Goal: Task Accomplishment & Management: Complete application form

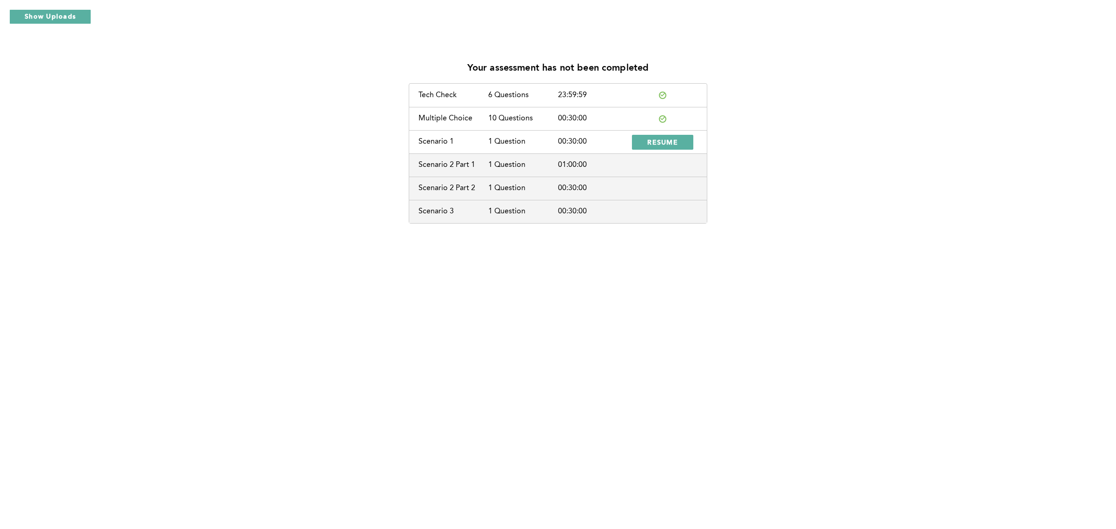
click at [998, 414] on div "Your assessment has not been completed Tech Check 6 Questions 23:59:59 Multiple…" at bounding box center [558, 264] width 1116 height 529
click at [797, 149] on div "Your assessment has not been completed Tech Check 6 Questions 23:59:59 Multiple…" at bounding box center [558, 139] width 1102 height 170
click at [644, 139] on button "RESUME" at bounding box center [662, 142] width 61 height 15
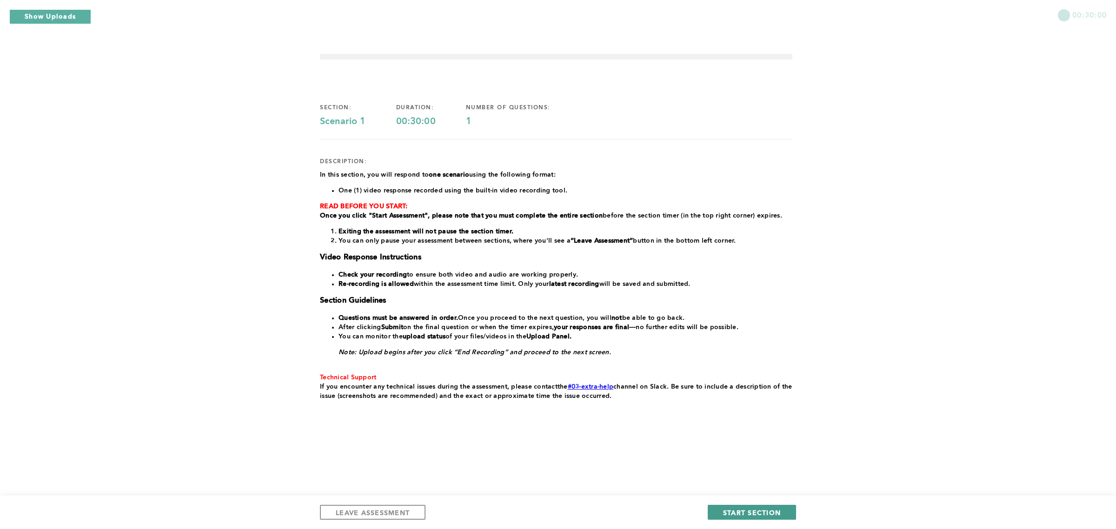
click at [731, 510] on span "START SECTION" at bounding box center [752, 512] width 58 height 9
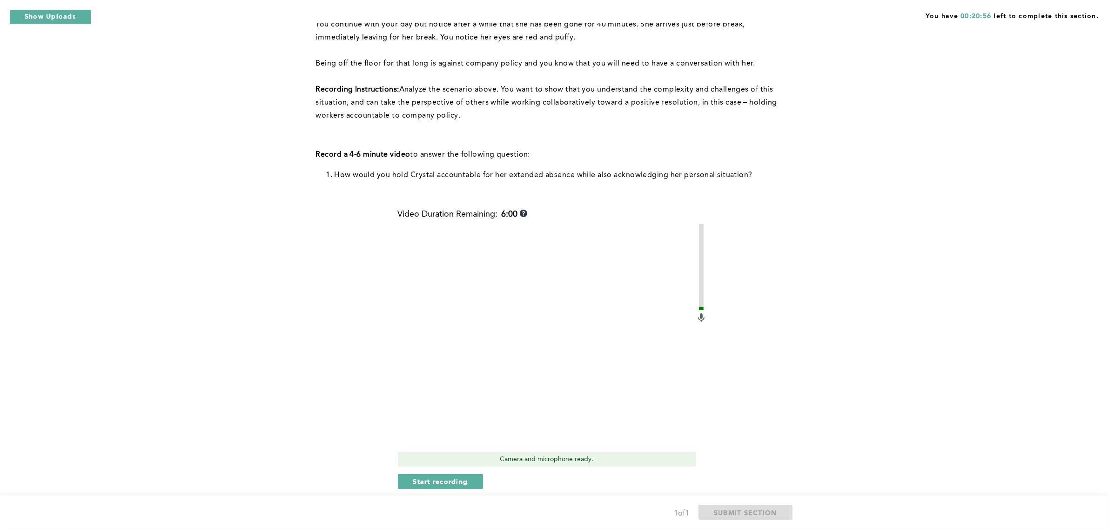
scroll to position [164, 0]
click at [454, 480] on span "Start recording" at bounding box center [440, 483] width 55 height 9
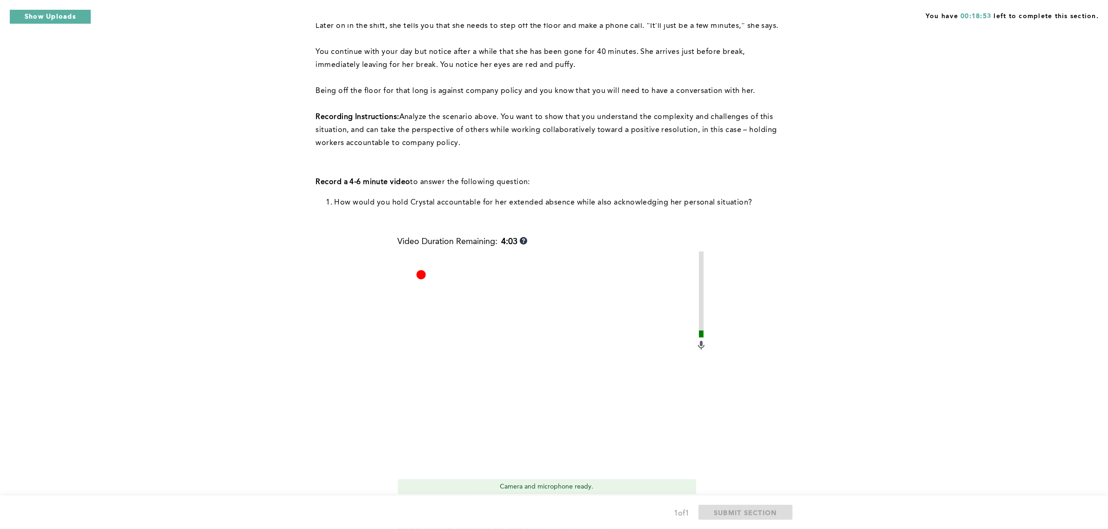
scroll to position [216, 0]
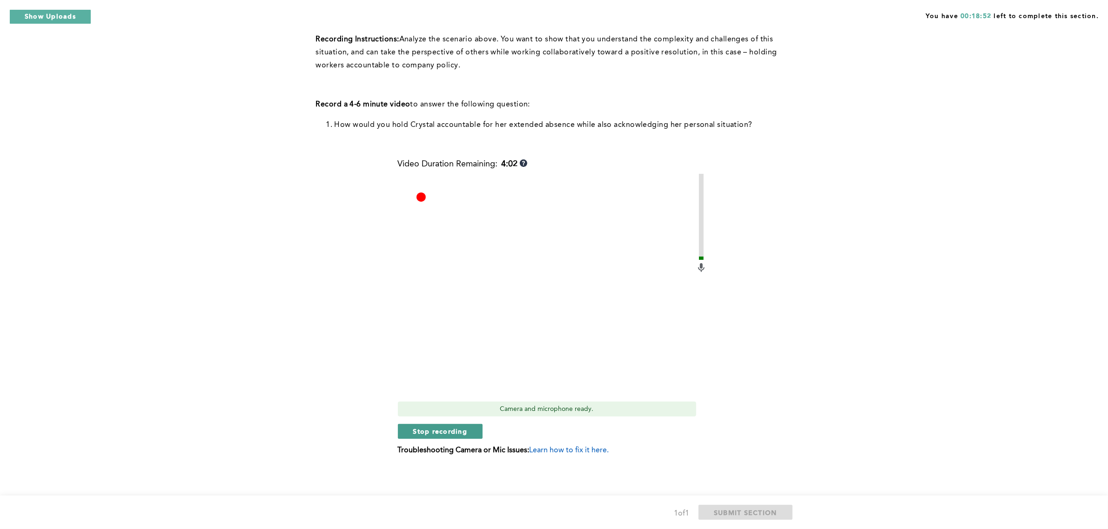
click at [442, 429] on span "Stop recording" at bounding box center [440, 431] width 54 height 9
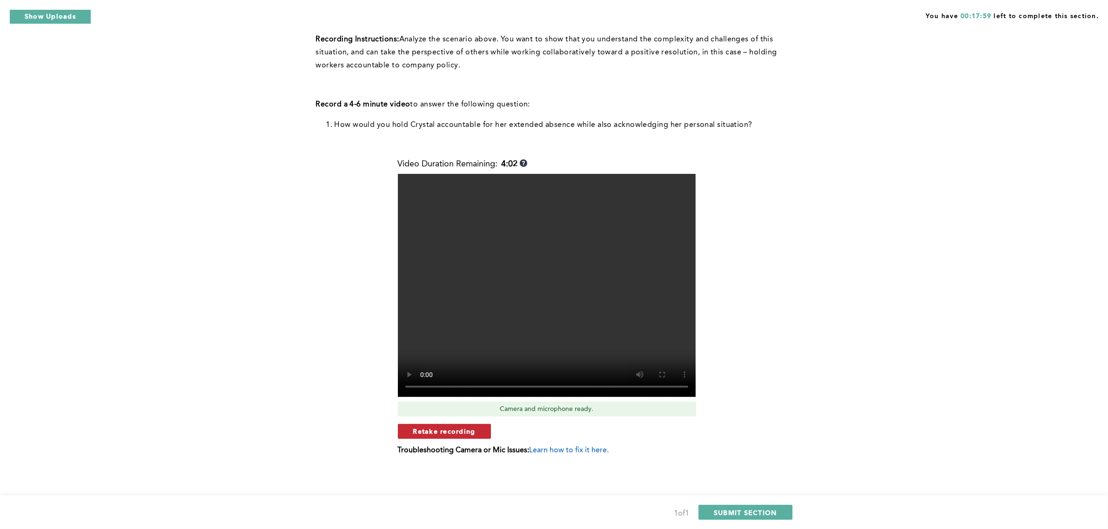
click at [457, 431] on span "Retake recording" at bounding box center [444, 431] width 62 height 9
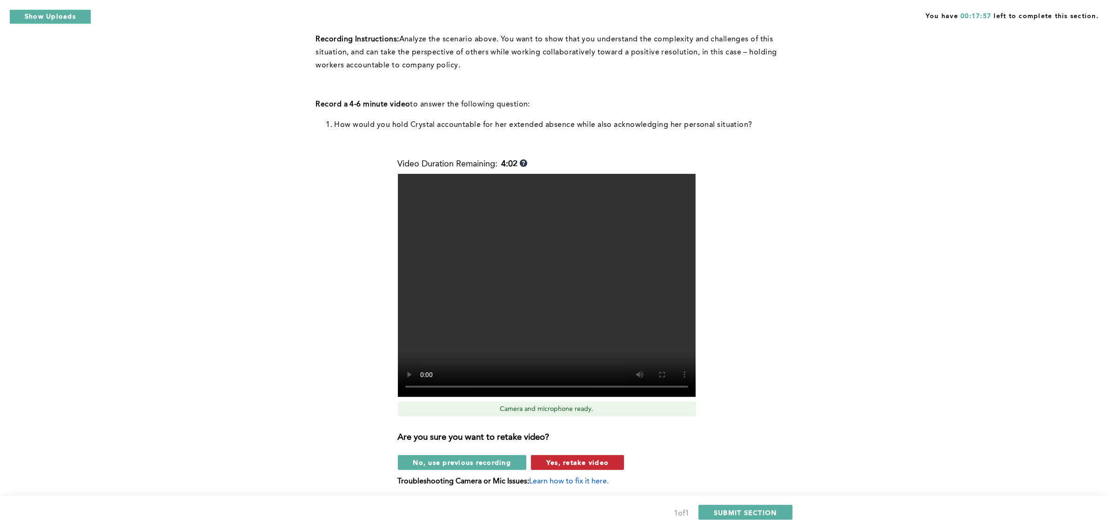
click at [584, 466] on span "Yes, retake video" at bounding box center [577, 462] width 62 height 9
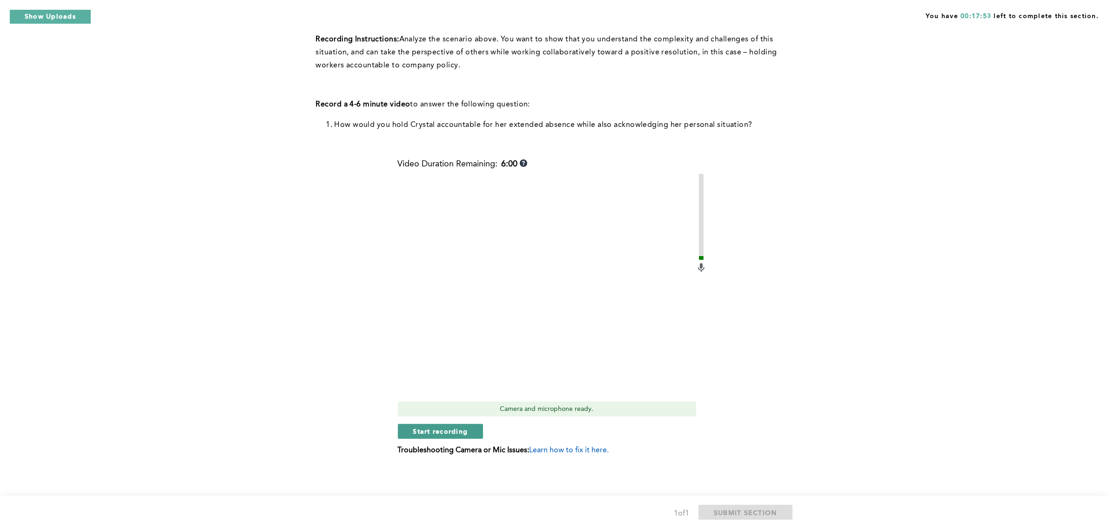
click at [446, 431] on span "Start recording" at bounding box center [440, 431] width 55 height 9
click at [447, 431] on span "Stop recording" at bounding box center [440, 431] width 54 height 9
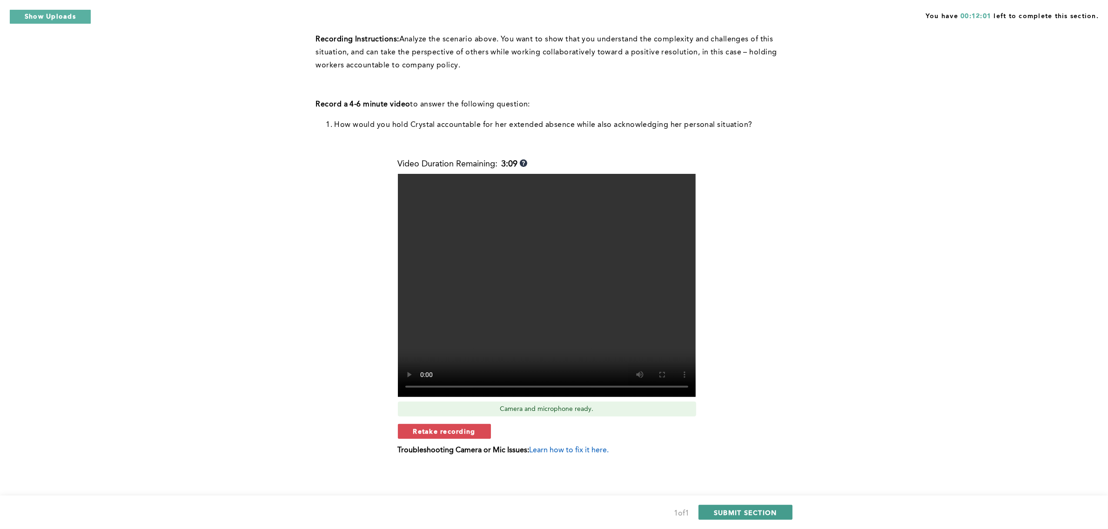
click at [757, 513] on span "SUBMIT SECTION" at bounding box center [745, 512] width 63 height 9
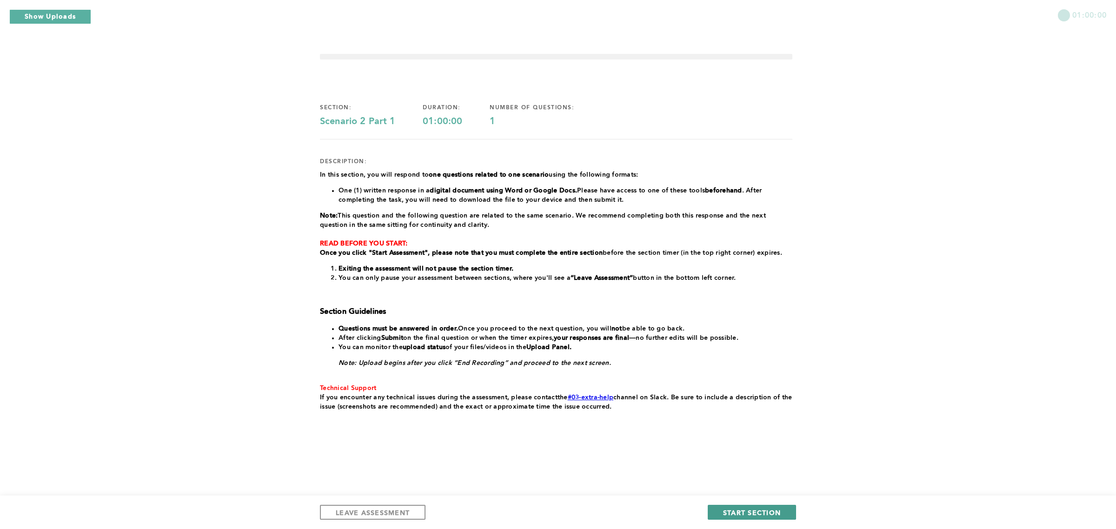
click at [757, 511] on span "START SECTION" at bounding box center [752, 512] width 58 height 9
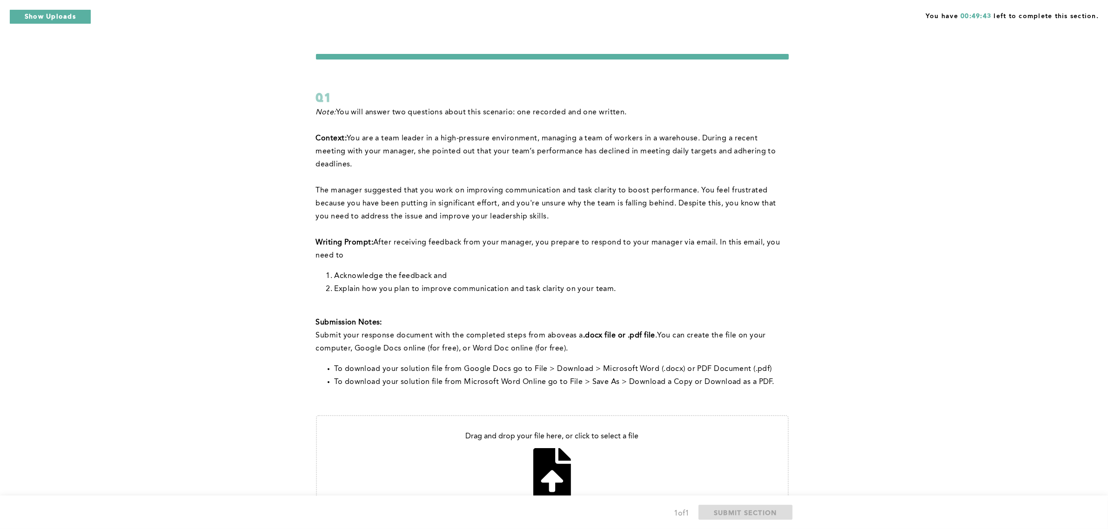
drag, startPoint x: 563, startPoint y: 187, endPoint x: 760, endPoint y: 140, distance: 202.4
click at [760, 140] on p "﻿Context: You are a team leader in a high-pressure environment, managing a team…" at bounding box center [552, 151] width 473 height 39
click at [773, 140] on p "﻿Context: You are a team leader in a high-pressure environment, managing a team…" at bounding box center [552, 151] width 473 height 39
click at [998, 16] on span "You have 00:38:41 left to complete this section." at bounding box center [1011, 15] width 173 height 12
click at [956, 60] on div "You have 00:38:40 left to complete this section. Q1 Note: You will answer two q…" at bounding box center [554, 295] width 1108 height 590
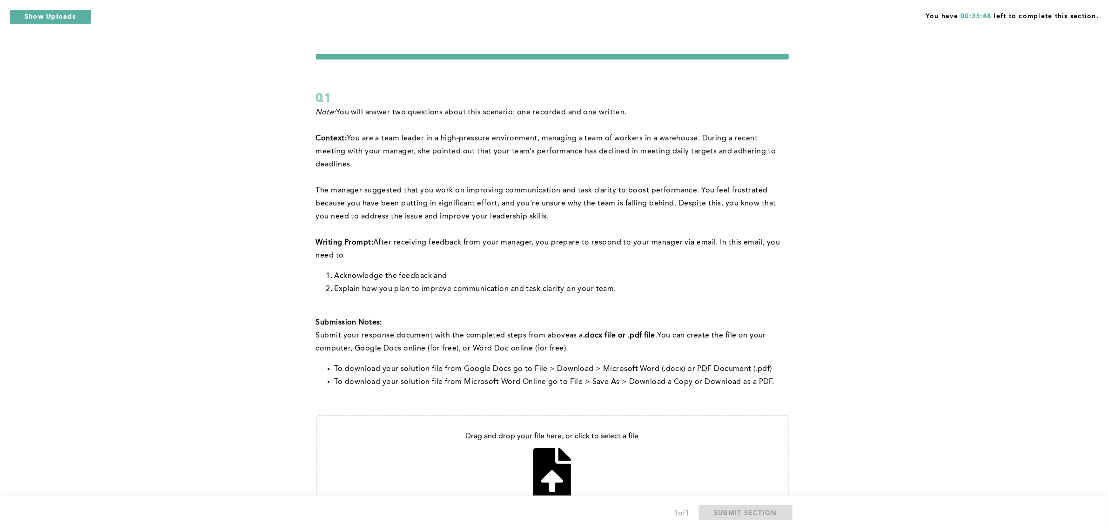
click at [1006, 52] on div "You have 00:33:48 left to complete this section. Q1 Note: You will answer two q…" at bounding box center [554, 295] width 1108 height 590
click at [947, 113] on div "You have 00:27:52 left to complete this section. Q1 Note: You will answer two q…" at bounding box center [554, 295] width 1108 height 590
click at [552, 478] on input "file" at bounding box center [552, 465] width 471 height 99
type input "C:\fakepath\RE_ Team Performance.pdf"
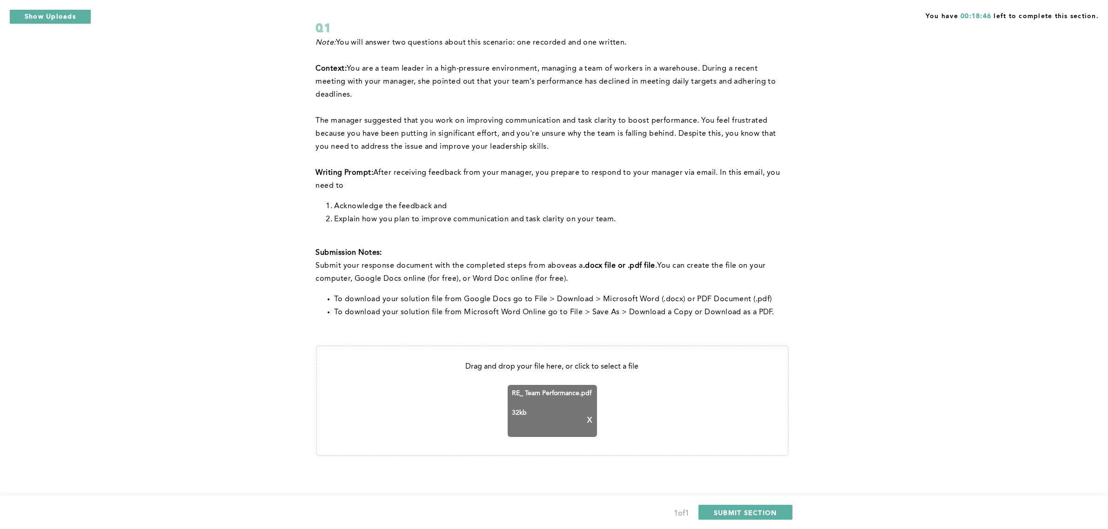
scroll to position [70, 0]
click at [687, 419] on input "file" at bounding box center [552, 400] width 471 height 109
type input "C:\fakepath\RE_ Team Performance.pdf"
click at [565, 391] on span "RE_ Team Performance.pdf" at bounding box center [552, 392] width 80 height 7
click at [538, 407] on div "RE_ Team Performance.pdf 32 kb X" at bounding box center [551, 411] width 89 height 52
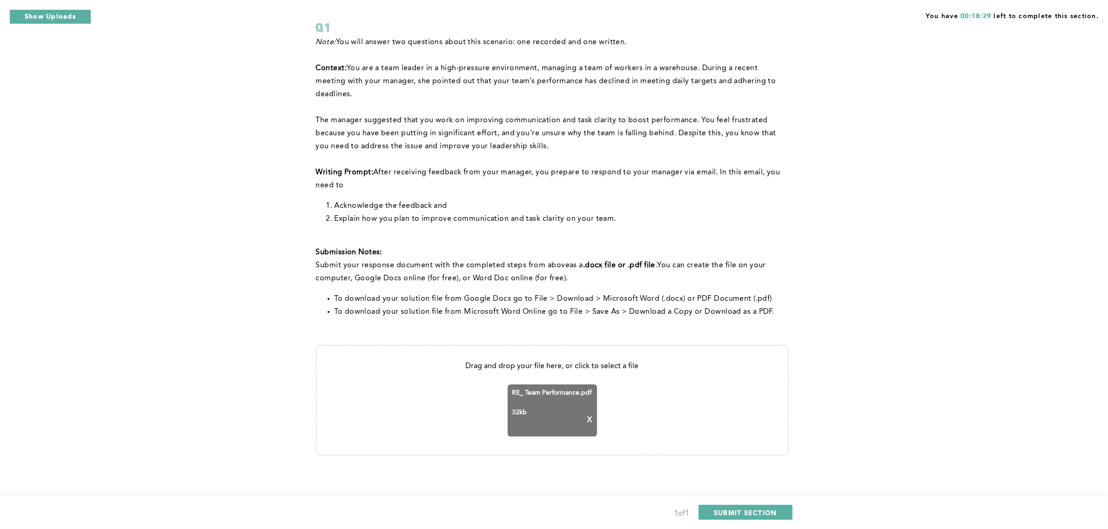
click at [650, 399] on input "file" at bounding box center [552, 400] width 471 height 109
click at [591, 419] on p "X" at bounding box center [590, 420] width 5 height 8
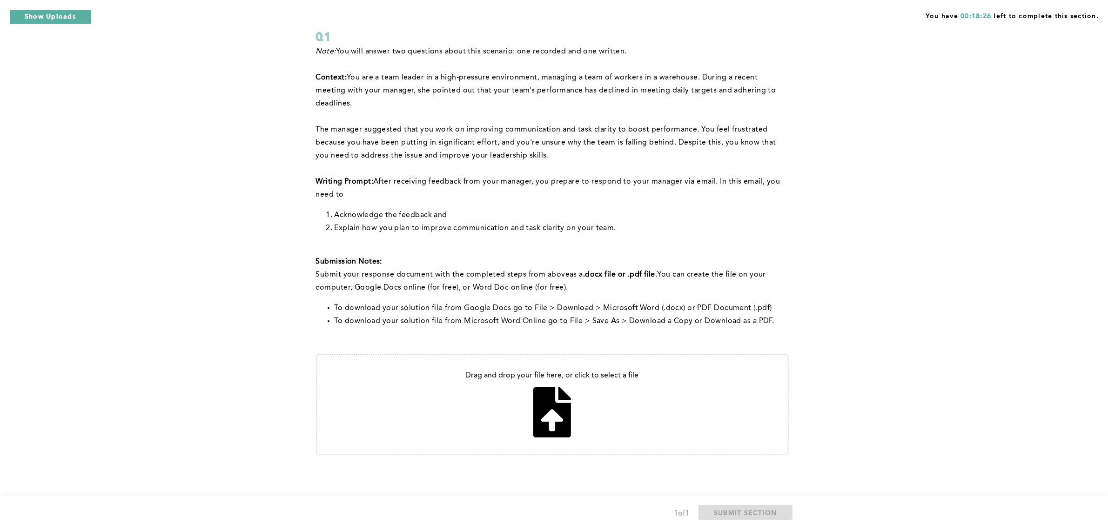
scroll to position [60, 0]
click at [548, 407] on input "file" at bounding box center [552, 406] width 471 height 99
type input "C:\fakepath\RE_ Team Performance.pdf"
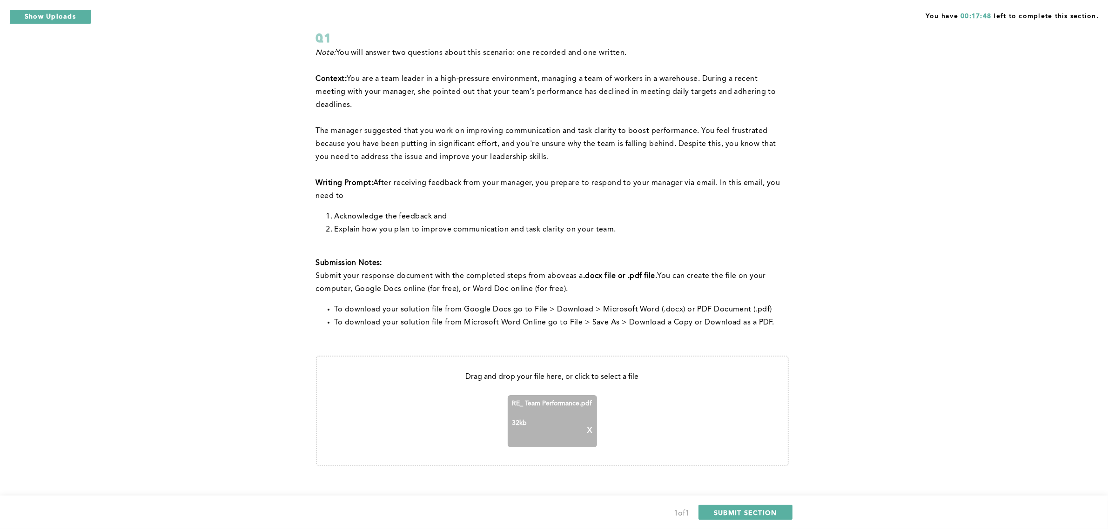
click at [592, 427] on div "RE_ Team Performance.pdf 32 kb X" at bounding box center [551, 421] width 89 height 52
click at [590, 429] on p "X" at bounding box center [590, 431] width 5 height 8
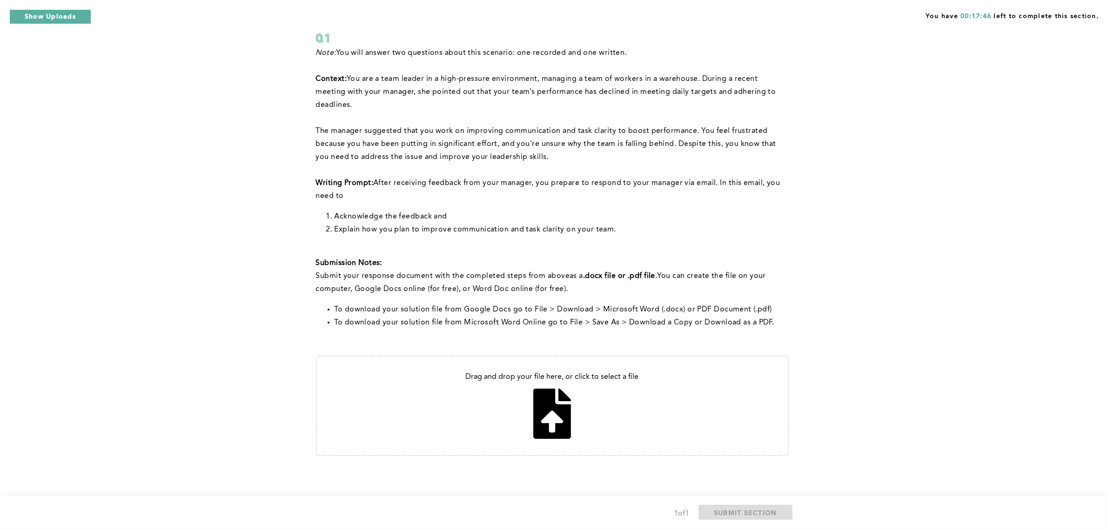
click at [548, 403] on input "file" at bounding box center [552, 406] width 471 height 99
type input "C:\fakepath\RE_ Improving Communication and Team Performance.pdf"
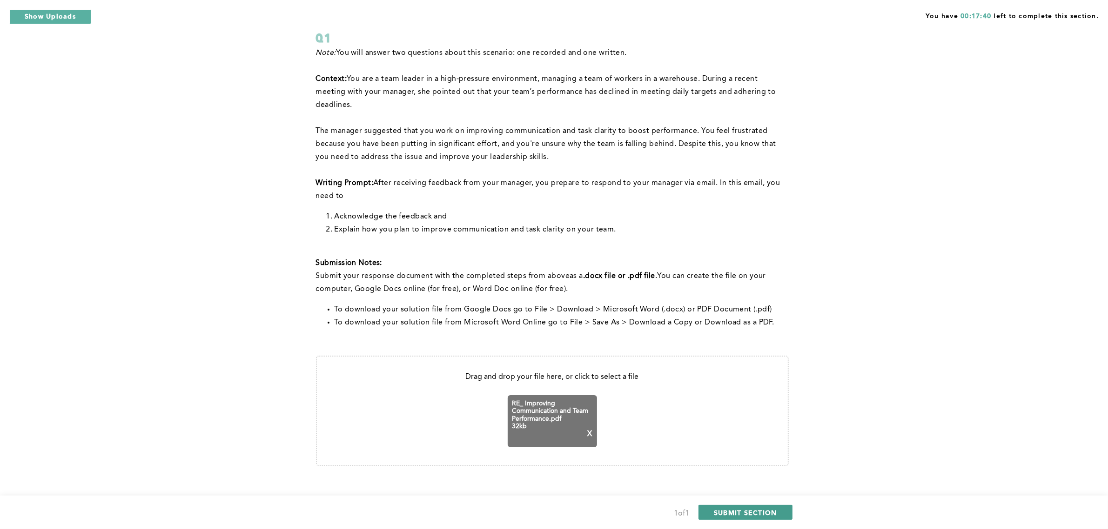
click at [753, 512] on span "SUBMIT SECTION" at bounding box center [745, 512] width 63 height 9
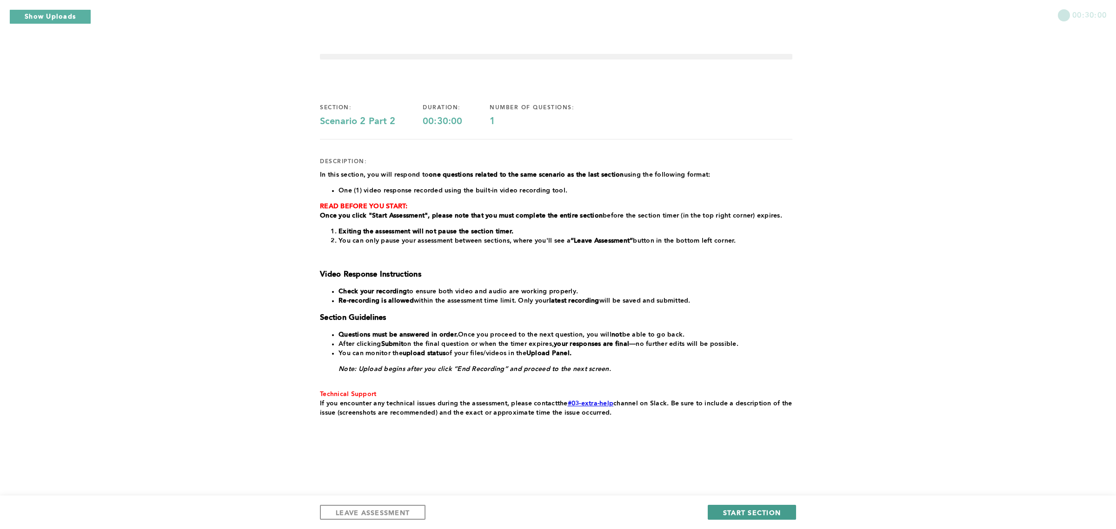
click at [733, 507] on button "START SECTION" at bounding box center [752, 512] width 88 height 15
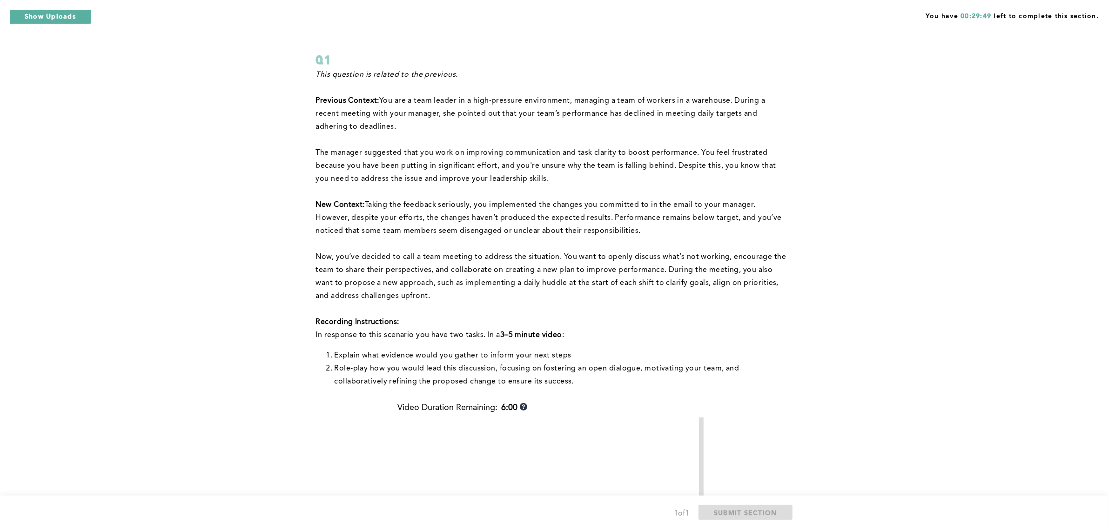
scroll to position [58, 0]
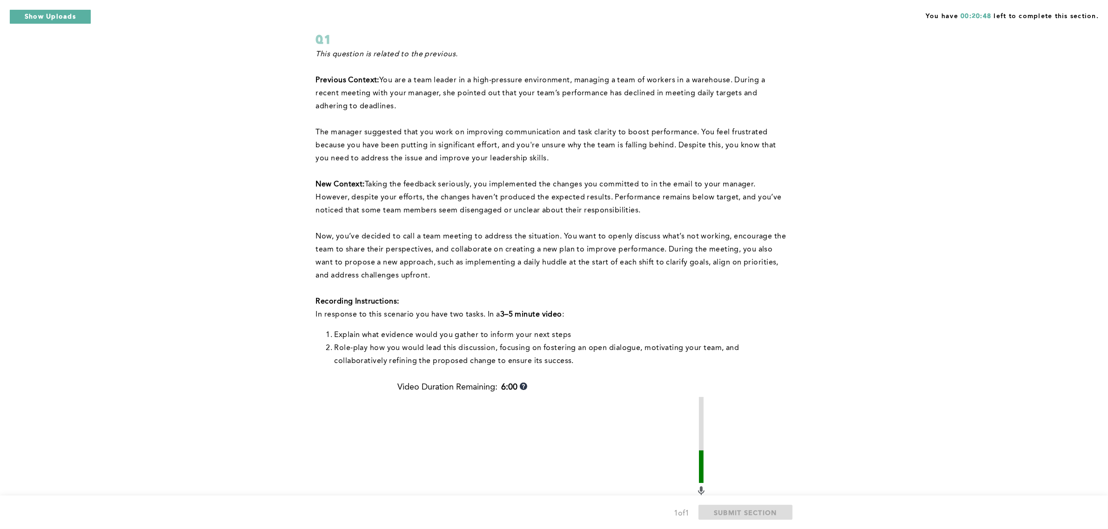
click at [868, 269] on div "You have 00:20:48 left to complete this section. Q1 This question is related to…" at bounding box center [554, 347] width 1108 height 811
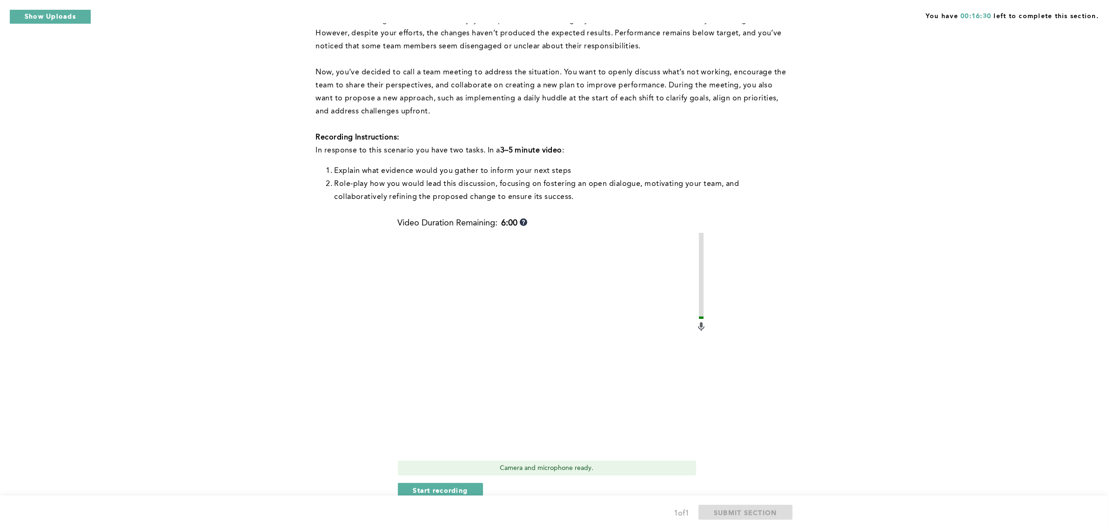
scroll to position [281, 0]
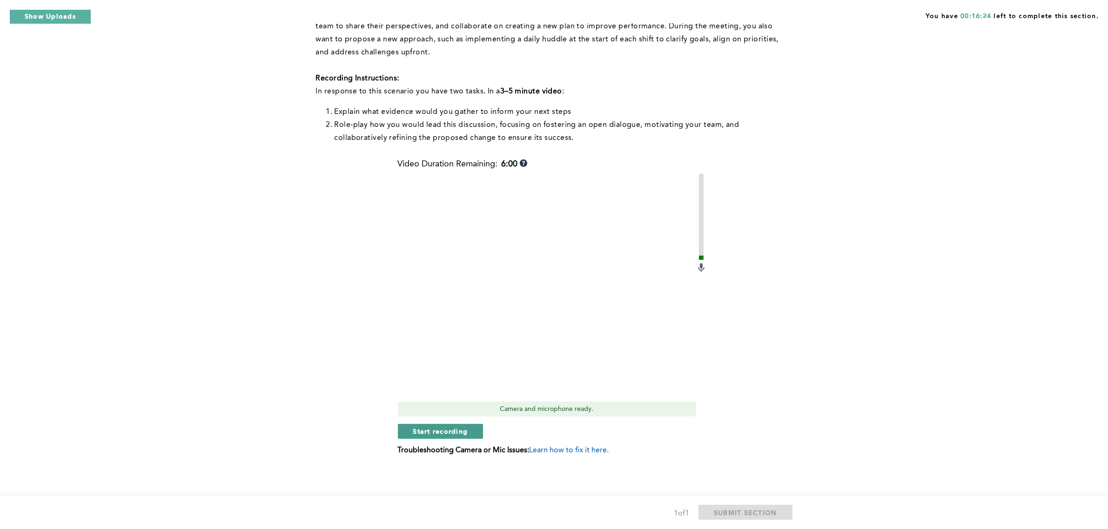
click at [438, 427] on span "Start recording" at bounding box center [440, 431] width 55 height 9
click at [459, 424] on button "Stop recording" at bounding box center [440, 431] width 85 height 15
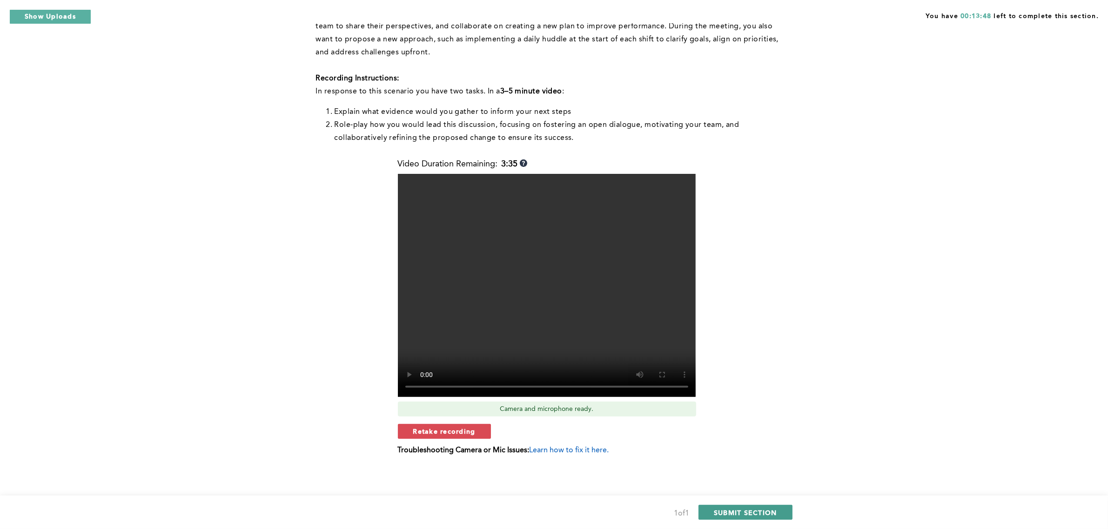
click at [727, 510] on span "SUBMIT SECTION" at bounding box center [745, 512] width 63 height 9
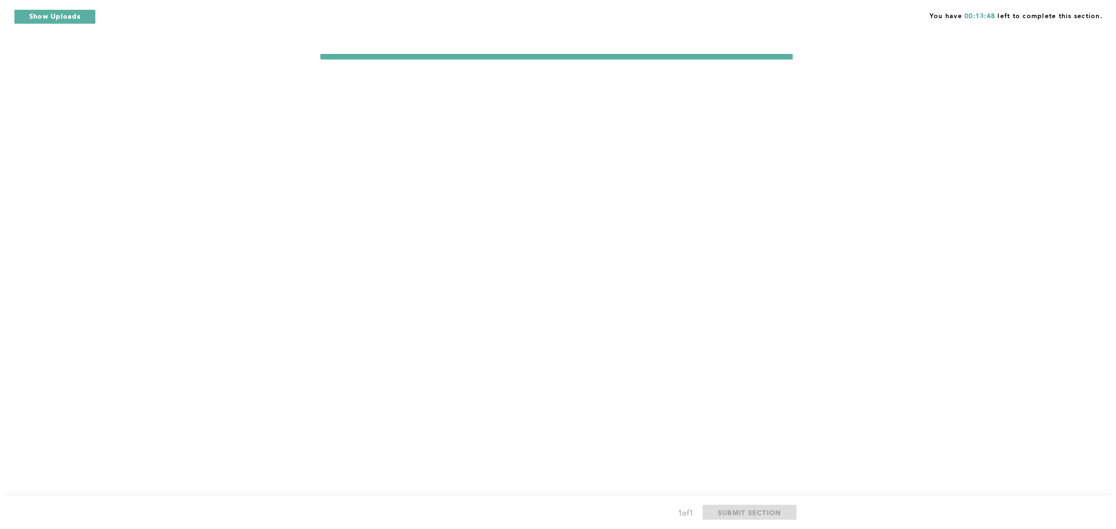
scroll to position [0, 0]
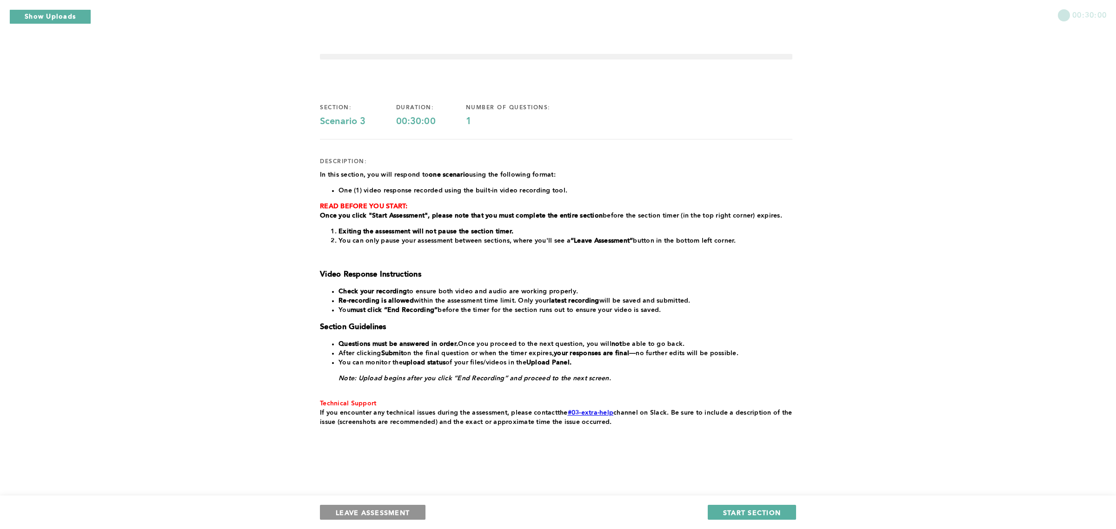
click at [386, 512] on span "LEAVE ASSESSMENT" at bounding box center [373, 512] width 74 height 9
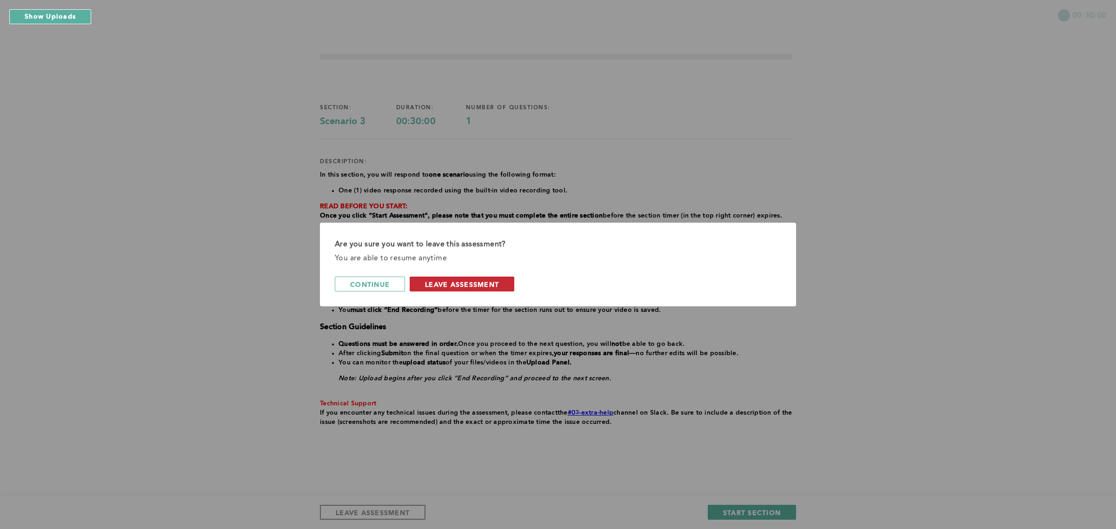
click at [450, 280] on span "leave assessment" at bounding box center [462, 284] width 74 height 9
